Goal: Task Accomplishment & Management: Use online tool/utility

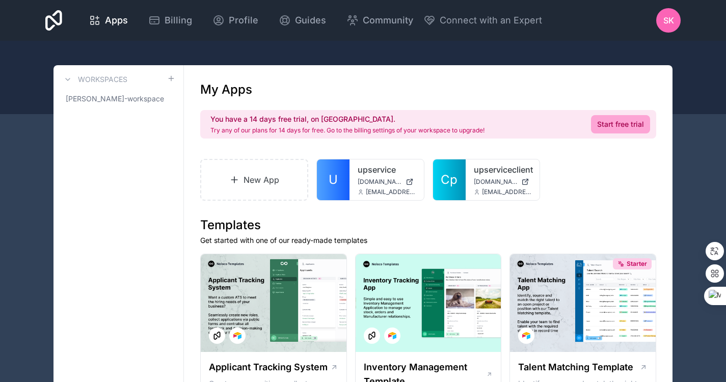
click at [365, 178] on span "[DOMAIN_NAME]" at bounding box center [380, 182] width 44 height 8
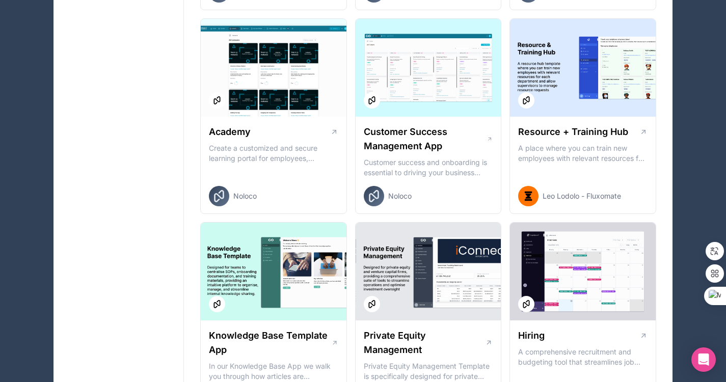
scroll to position [1052, 0]
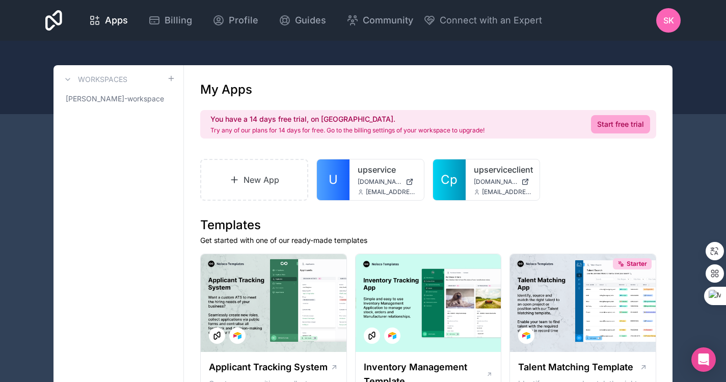
click at [352, 188] on div "upservice [DOMAIN_NAME] [EMAIL_ADDRESS][DOMAIN_NAME]" at bounding box center [386, 179] width 74 height 41
click at [383, 177] on div "upservice [DOMAIN_NAME] [EMAIL_ADDRESS][DOMAIN_NAME]" at bounding box center [386, 179] width 74 height 41
click at [383, 173] on link "upservice" at bounding box center [387, 170] width 58 height 12
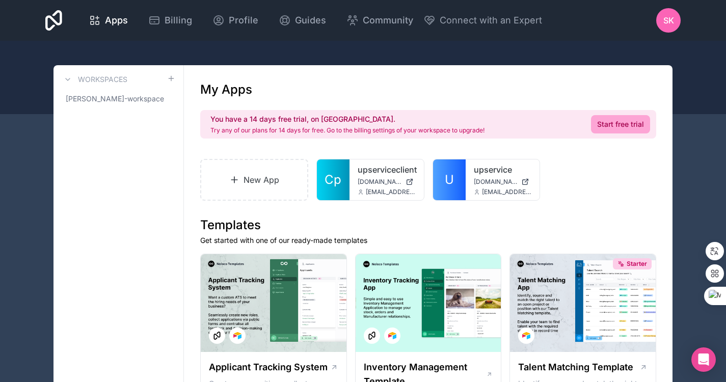
click at [677, 14] on div "SK" at bounding box center [668, 20] width 24 height 24
click at [676, 15] on div "SK" at bounding box center [668, 20] width 24 height 24
click at [231, 180] on icon at bounding box center [234, 180] width 10 height 10
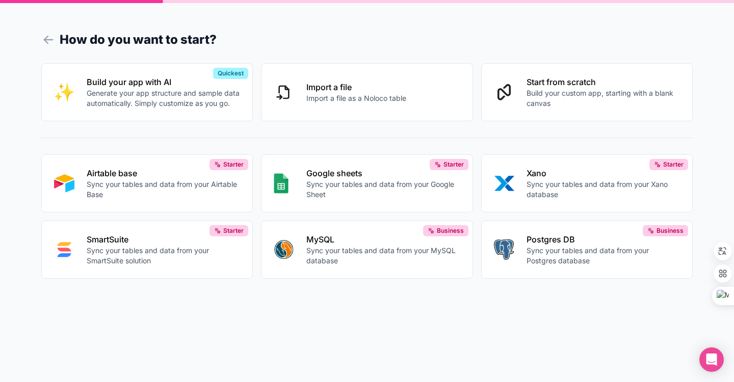
click at [48, 42] on icon at bounding box center [48, 40] width 14 height 14
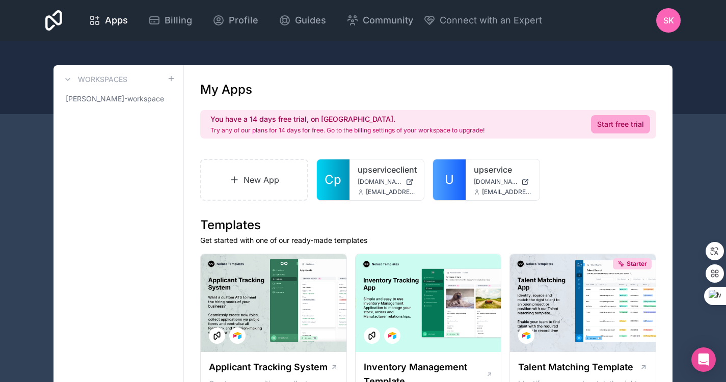
click at [103, 21] on div "Apps" at bounding box center [108, 20] width 39 height 14
click at [50, 19] on icon at bounding box center [53, 20] width 17 height 24
click at [93, 80] on h3 "Workspaces" at bounding box center [102, 79] width 49 height 10
click at [94, 78] on h3 "Workspaces" at bounding box center [102, 79] width 49 height 10
click at [0, 0] on icon at bounding box center [0, 0] width 0 height 0
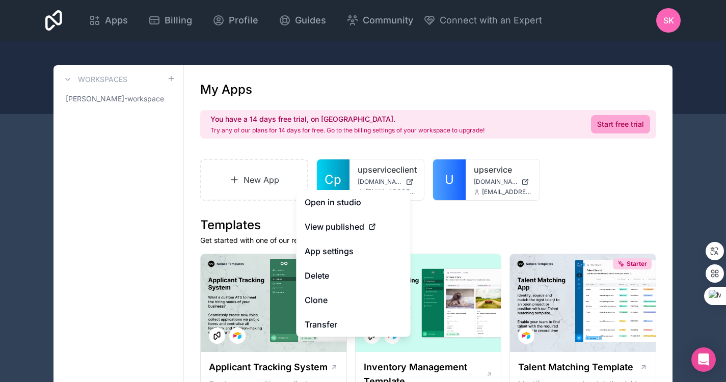
click at [344, 268] on button "Delete" at bounding box center [353, 275] width 114 height 24
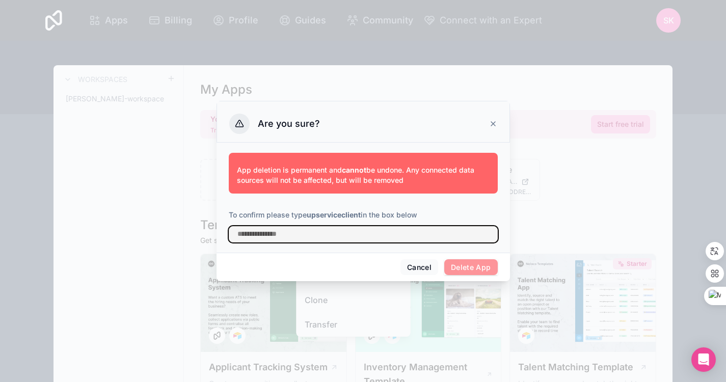
click at [366, 232] on input "text" at bounding box center [363, 234] width 269 height 16
type input "*"
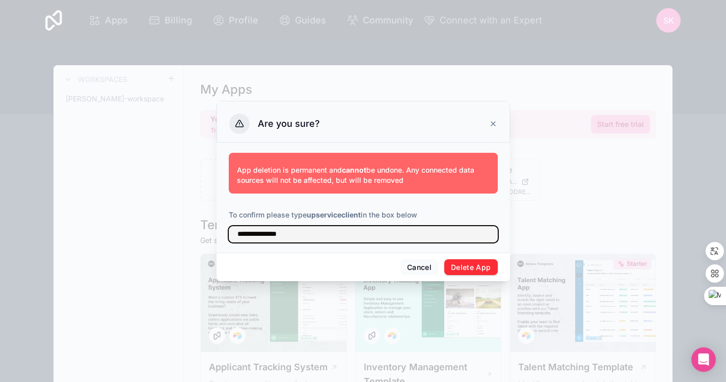
type input "**********"
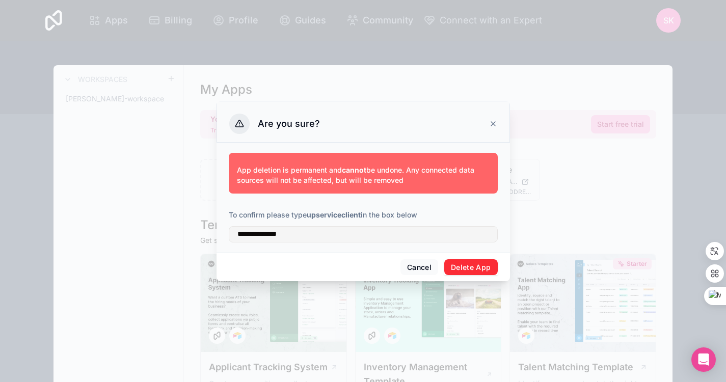
click at [477, 266] on button "Delete App" at bounding box center [470, 267] width 53 height 16
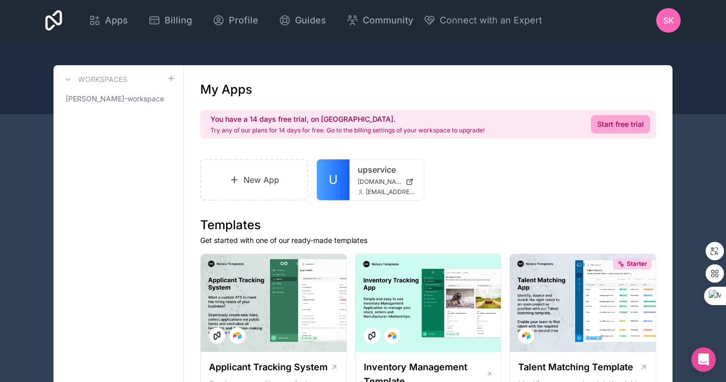
click at [355, 186] on div "upservice [DOMAIN_NAME] [EMAIL_ADDRESS][DOMAIN_NAME]" at bounding box center [386, 179] width 74 height 41
click at [0, 0] on div at bounding box center [0, 0] width 0 height 0
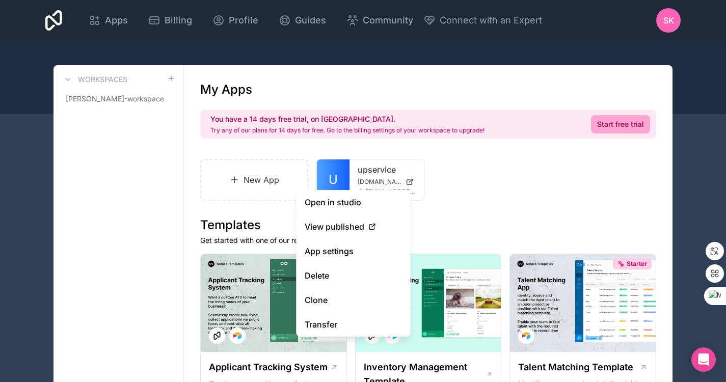
click at [330, 278] on button "Delete" at bounding box center [353, 275] width 114 height 24
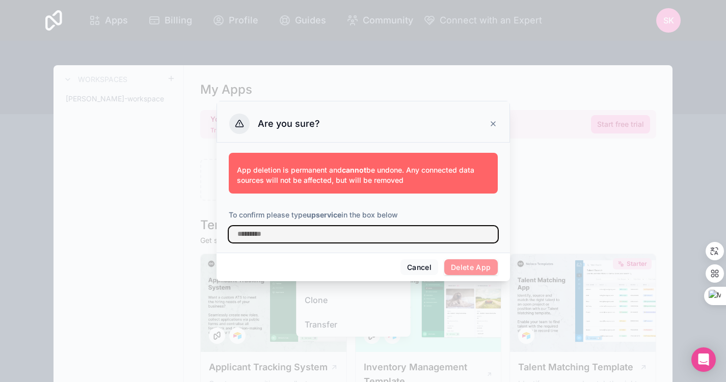
click at [332, 238] on input "text" at bounding box center [363, 234] width 269 height 16
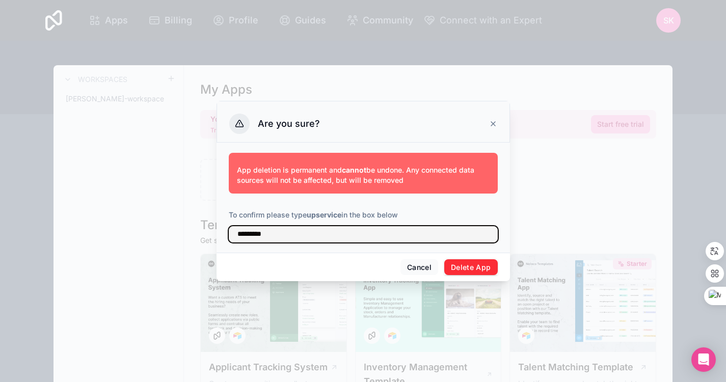
type input "*********"
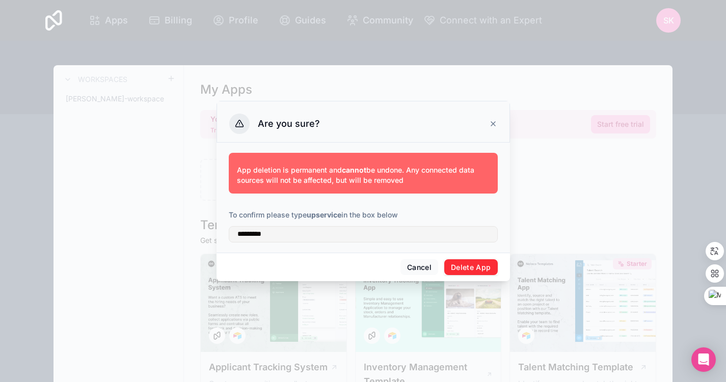
click at [482, 266] on button "Delete App" at bounding box center [470, 267] width 53 height 16
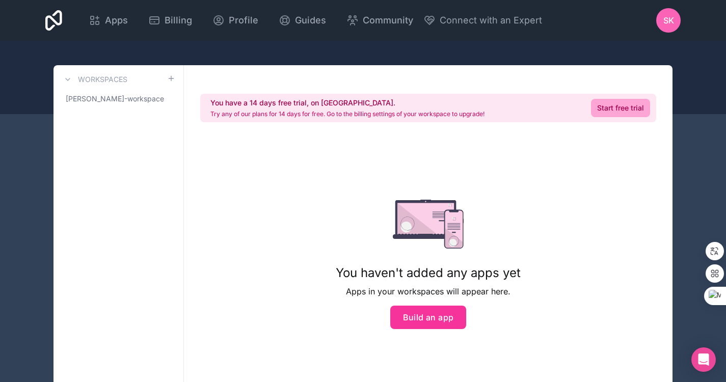
click at [446, 316] on button "Build an app" at bounding box center [428, 317] width 76 height 23
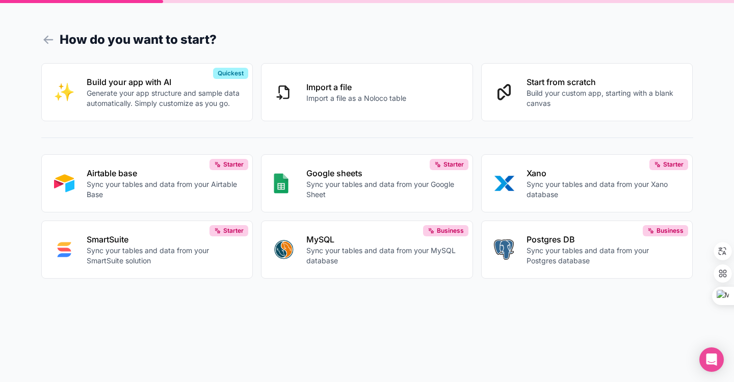
click at [533, 91] on p "Build your custom app, starting with a blank canvas" at bounding box center [603, 98] width 154 height 20
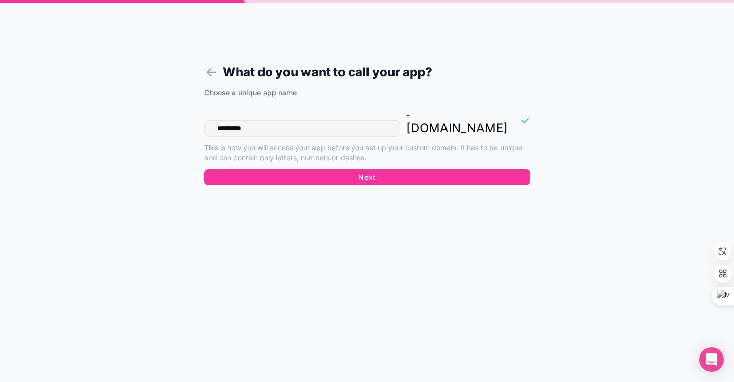
click at [347, 169] on button "Next" at bounding box center [367, 177] width 326 height 16
